Goal: Transaction & Acquisition: Subscribe to service/newsletter

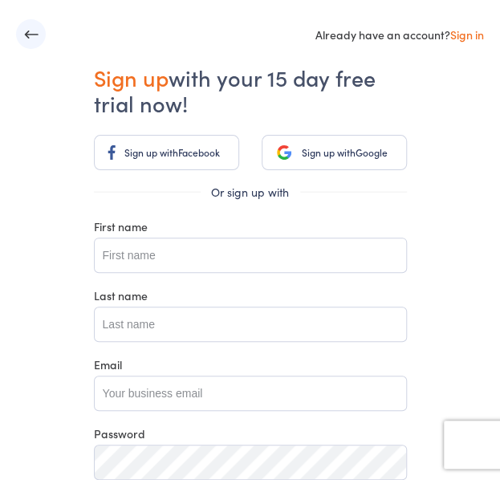
click at [377, 151] on link "Sign up with Google" at bounding box center [334, 152] width 145 height 35
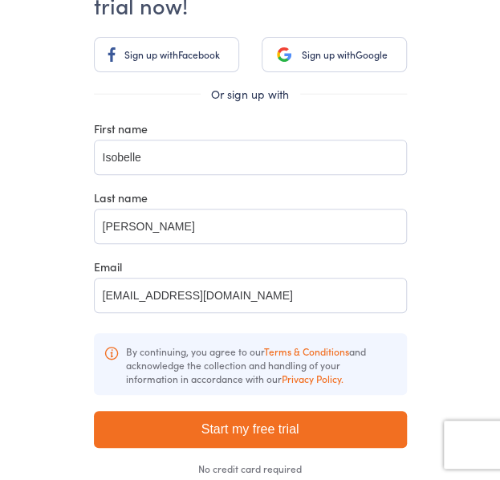
scroll to position [131, 0]
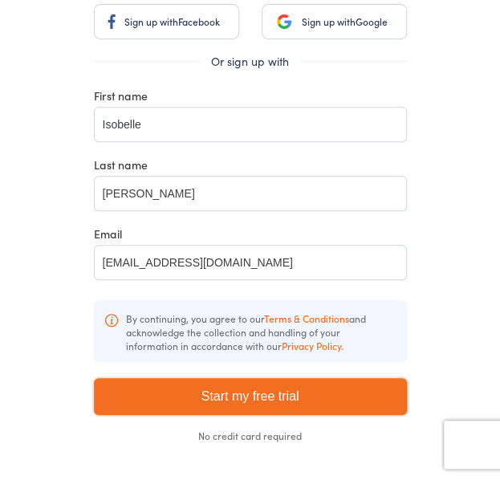
click at [114, 400] on input "Start my free trial" at bounding box center [250, 396] width 313 height 37
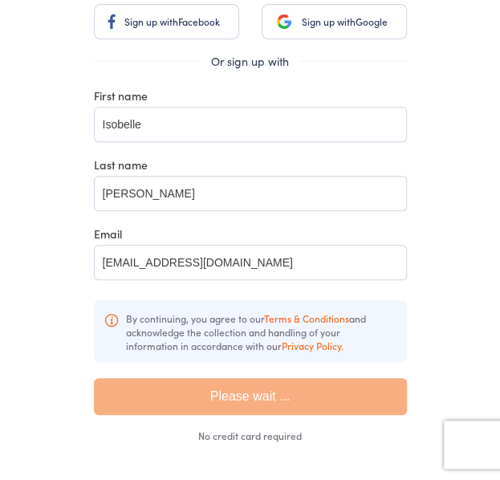
type input "Start my free trial"
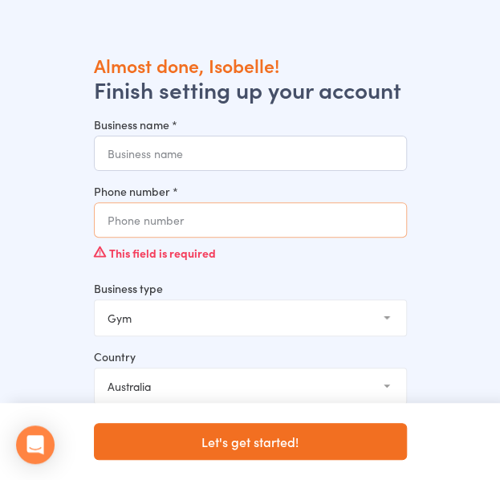
click at [108, 220] on div "Phone number * This field is required" at bounding box center [250, 225] width 313 height 85
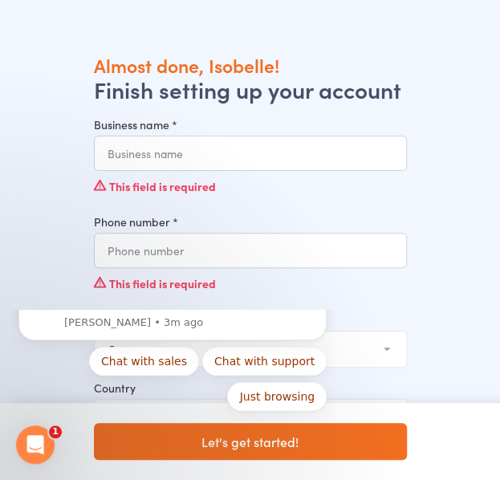
click at [112, 151] on input "Business name *" at bounding box center [250, 153] width 313 height 35
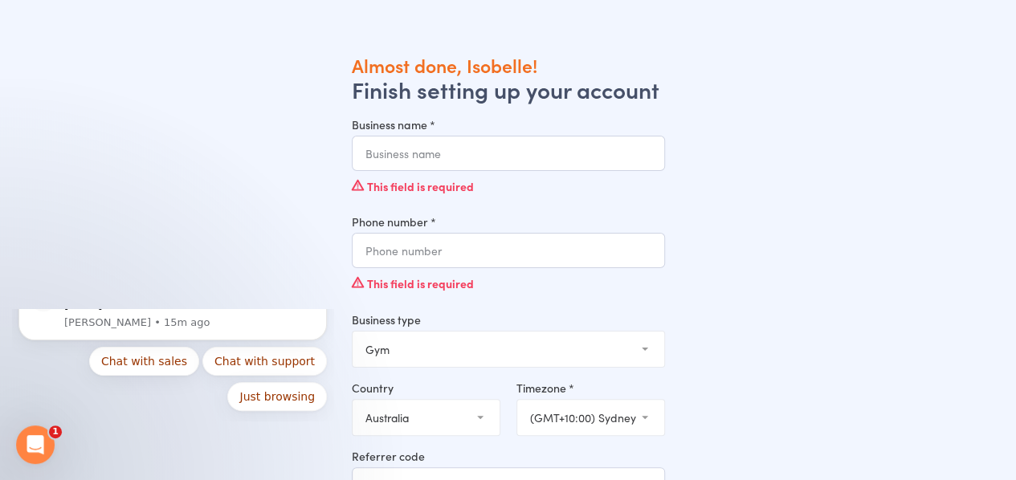
click at [500, 357] on select "Gym Studio Martial Arts Yoga School Dance School Pole Dance Personal Trainer Cr…" at bounding box center [509, 349] width 312 height 35
select select "4"
click at [353, 332] on select "Gym Studio Martial Arts Yoga School Dance School Pole Dance Personal Trainer Cr…" at bounding box center [509, 349] width 312 height 35
click at [427, 145] on input "Business name *" at bounding box center [508, 153] width 313 height 35
